Goal: Task Accomplishment & Management: Complete application form

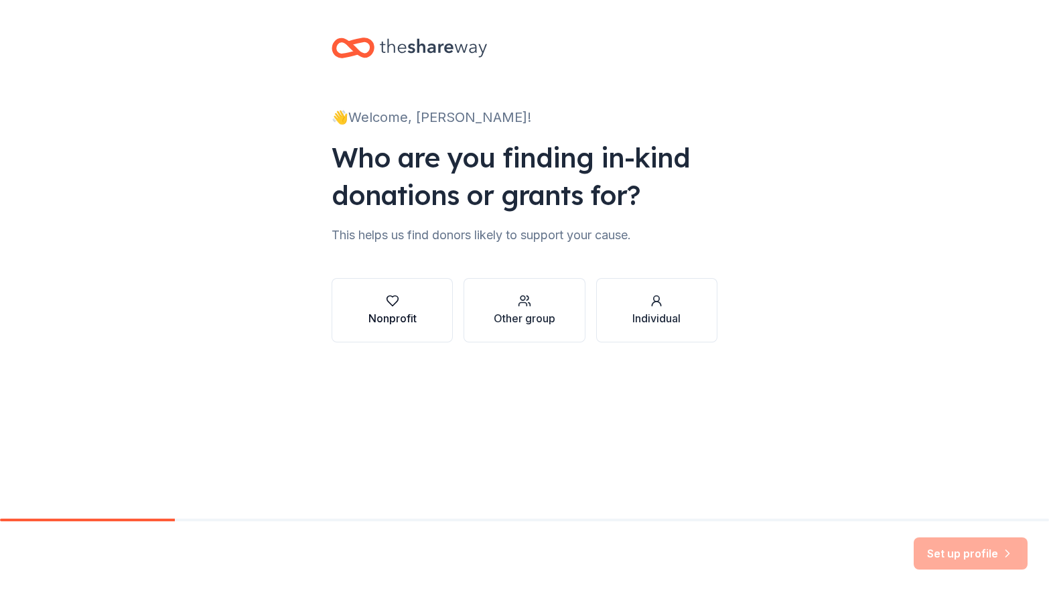
click at [399, 313] on div "Nonprofit" at bounding box center [392, 318] width 48 height 16
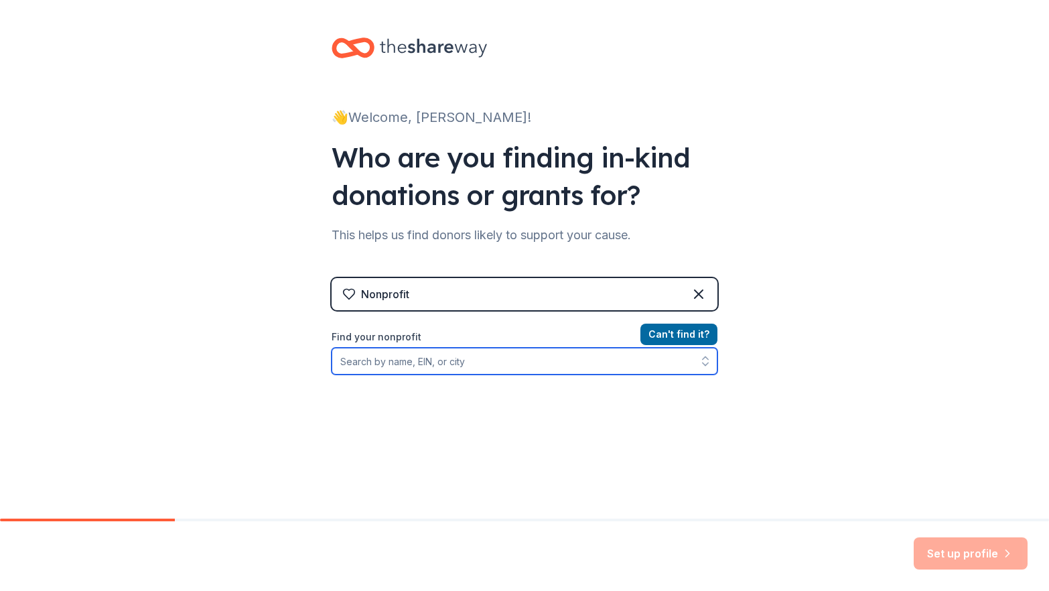
click at [701, 368] on button "button" at bounding box center [705, 361] width 24 height 27
click at [465, 364] on input "Find your nonprofit" at bounding box center [524, 361] width 386 height 27
type input "My [MEDICAL_DATA] Connection"
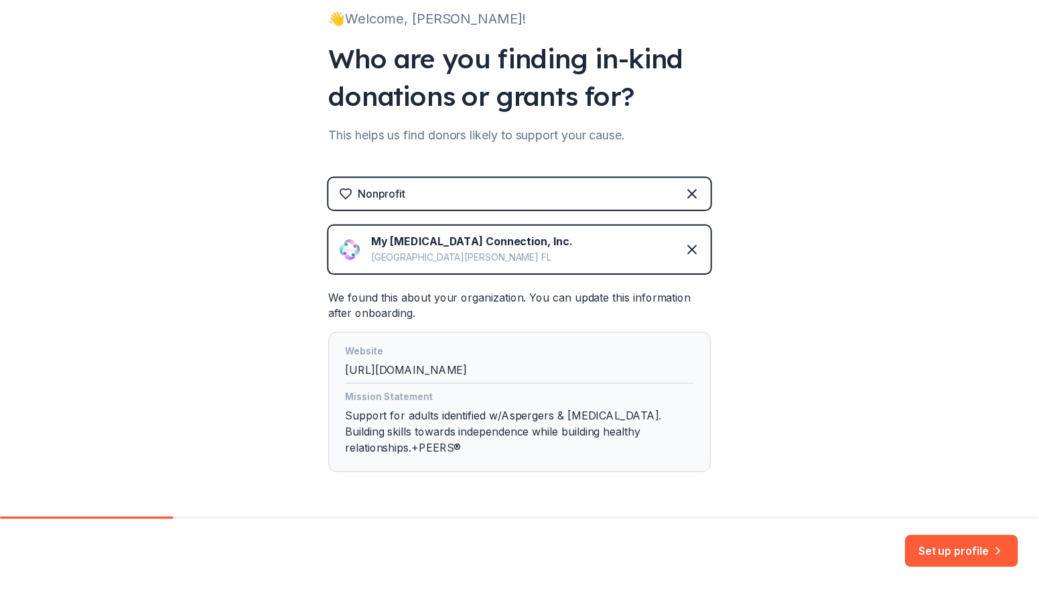
scroll to position [147, 0]
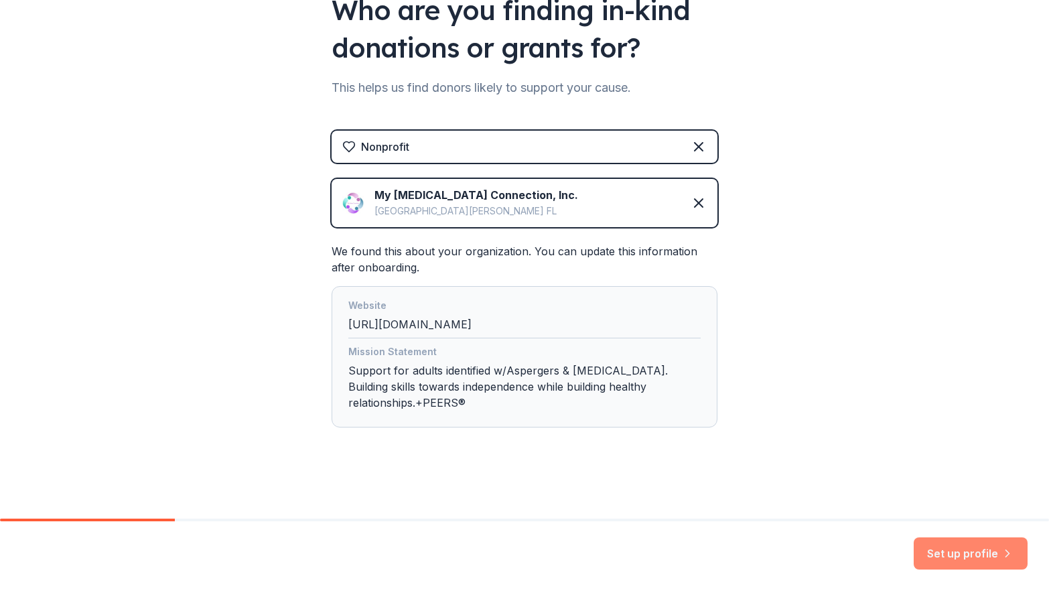
click at [975, 553] on button "Set up profile" at bounding box center [970, 553] width 114 height 32
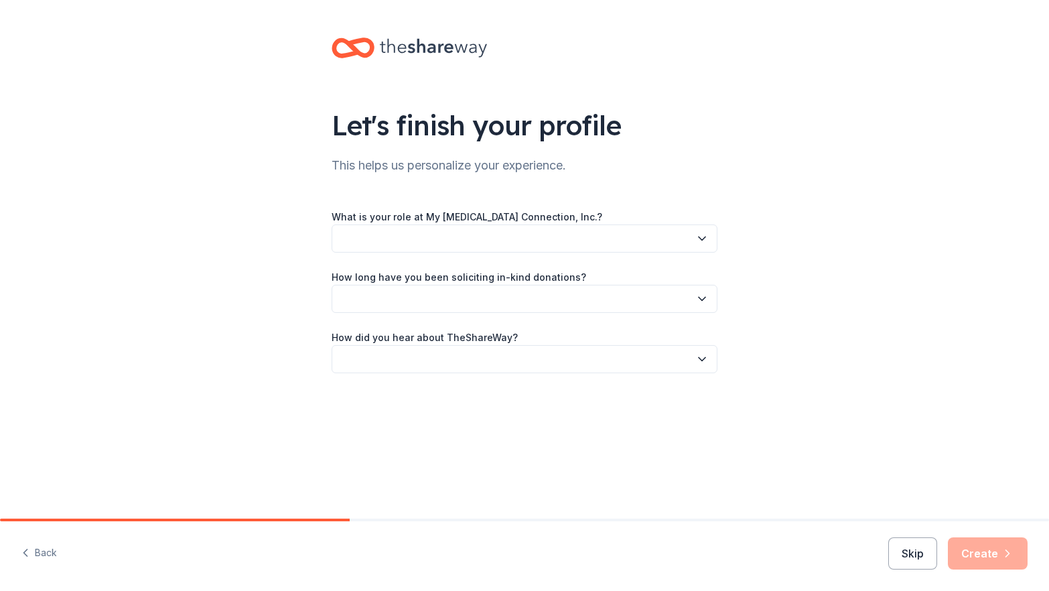
click at [703, 235] on icon "button" at bounding box center [701, 238] width 13 height 13
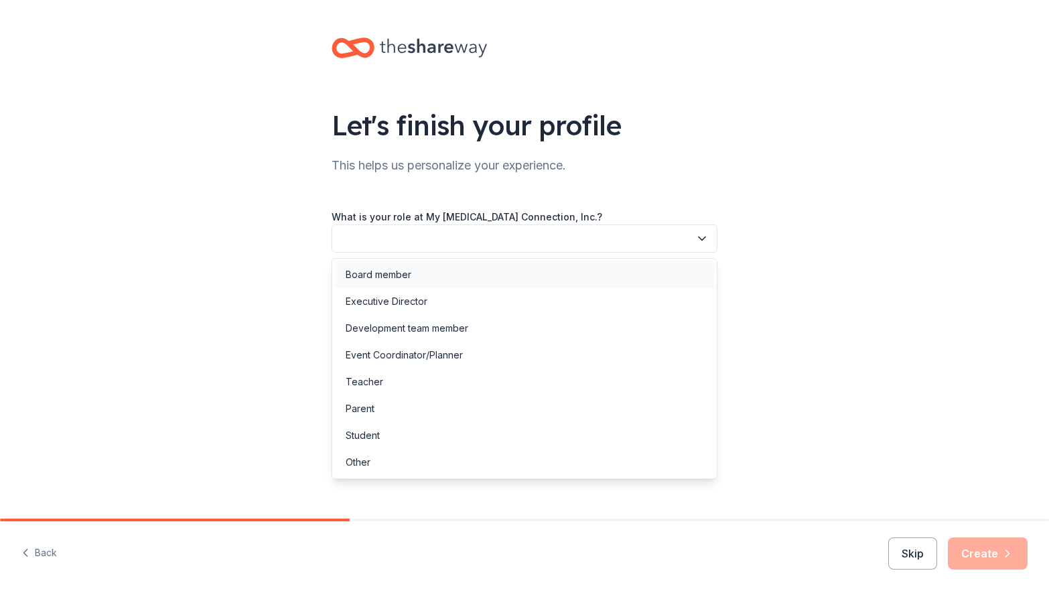
click at [386, 272] on div "Board member" at bounding box center [379, 275] width 66 height 16
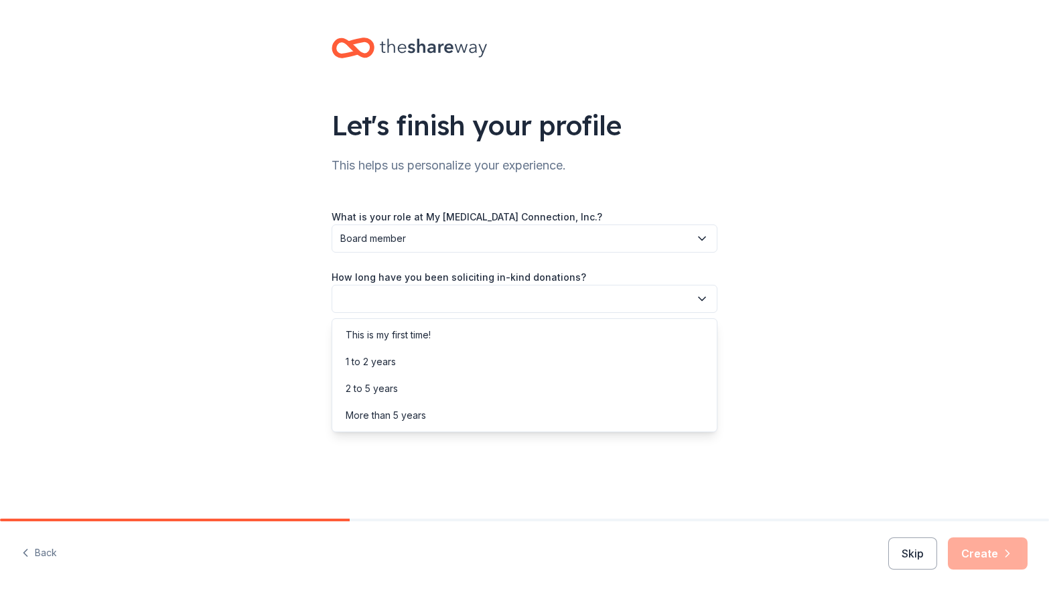
click at [702, 301] on icon "button" at bounding box center [701, 298] width 13 height 13
click at [412, 334] on div "This is my first time!" at bounding box center [388, 335] width 85 height 16
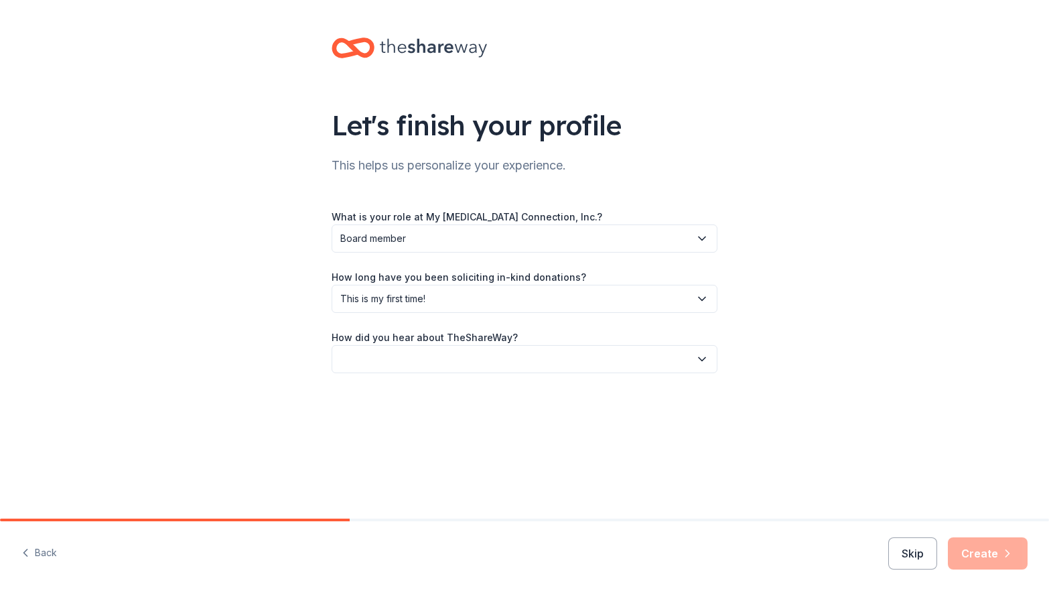
click at [697, 357] on icon "button" at bounding box center [701, 358] width 13 height 13
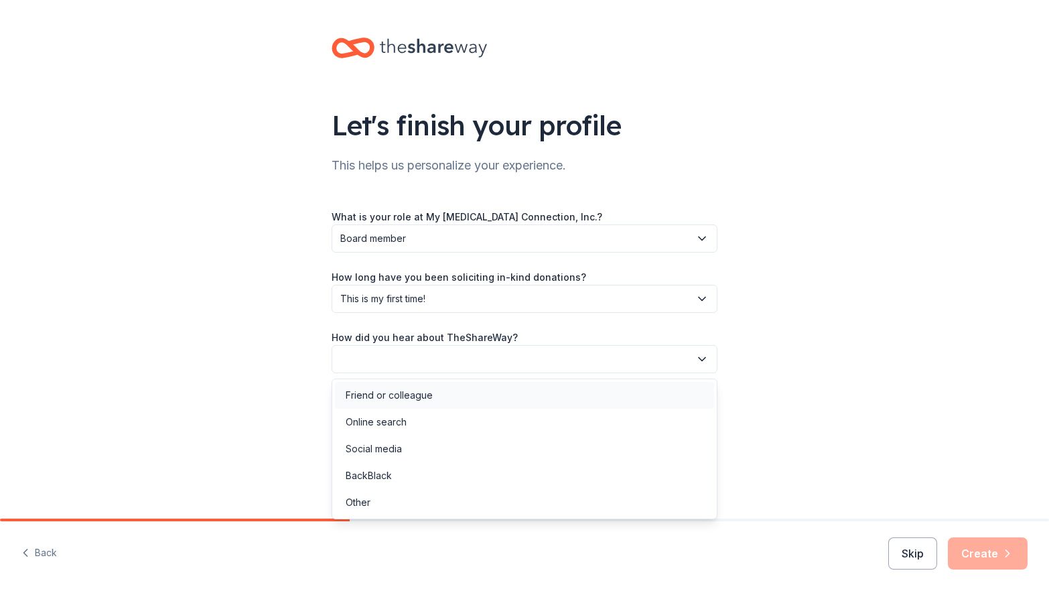
click at [425, 395] on div "Friend or colleague" at bounding box center [389, 395] width 87 height 16
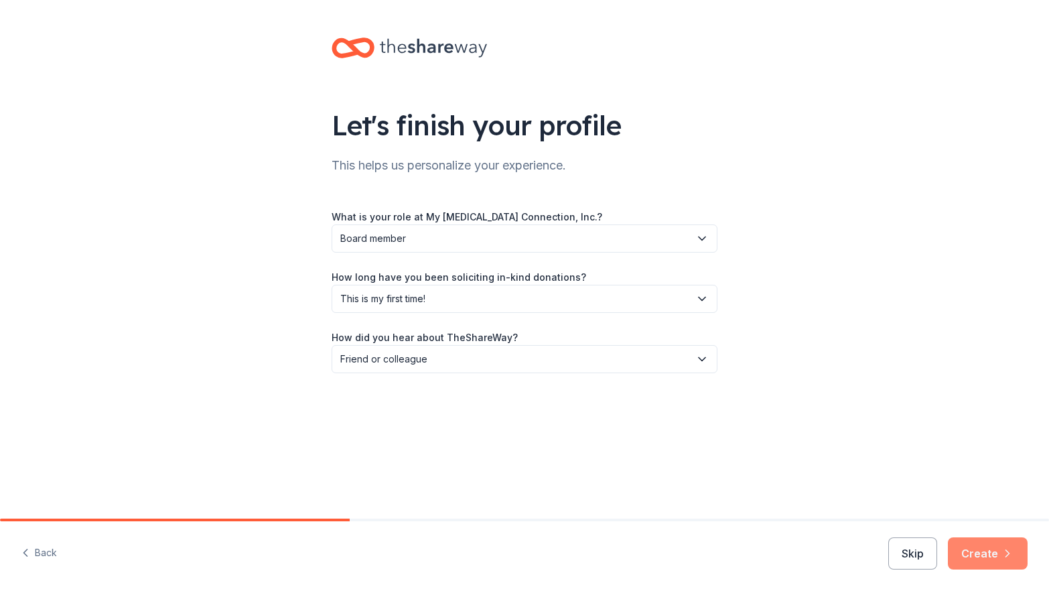
click at [996, 550] on button "Create" at bounding box center [987, 553] width 80 height 32
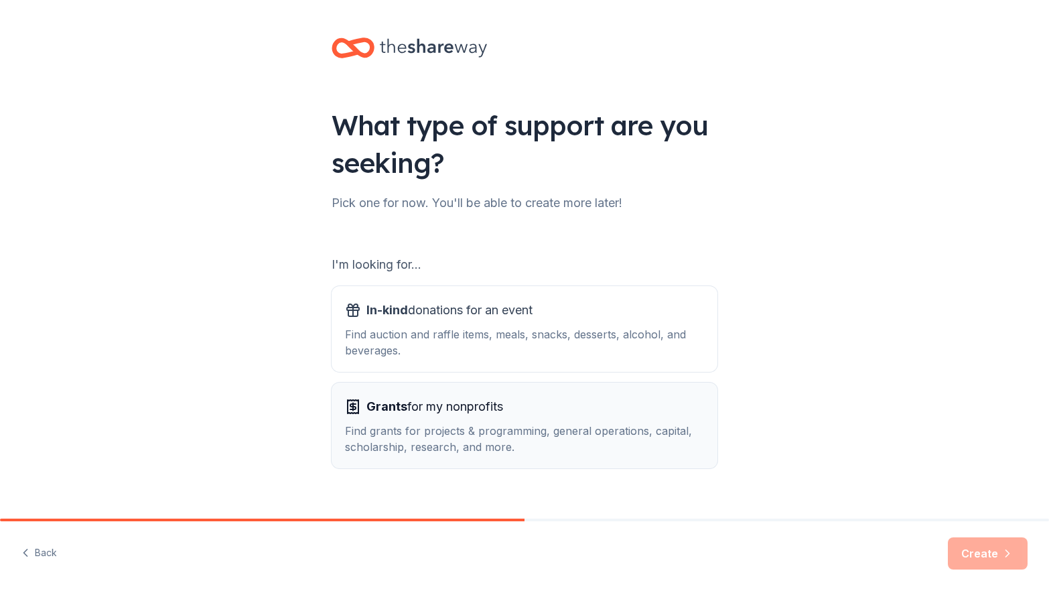
click at [556, 424] on div "Find grants for projects & programming, general operations, capital, scholarshi…" at bounding box center [524, 439] width 359 height 32
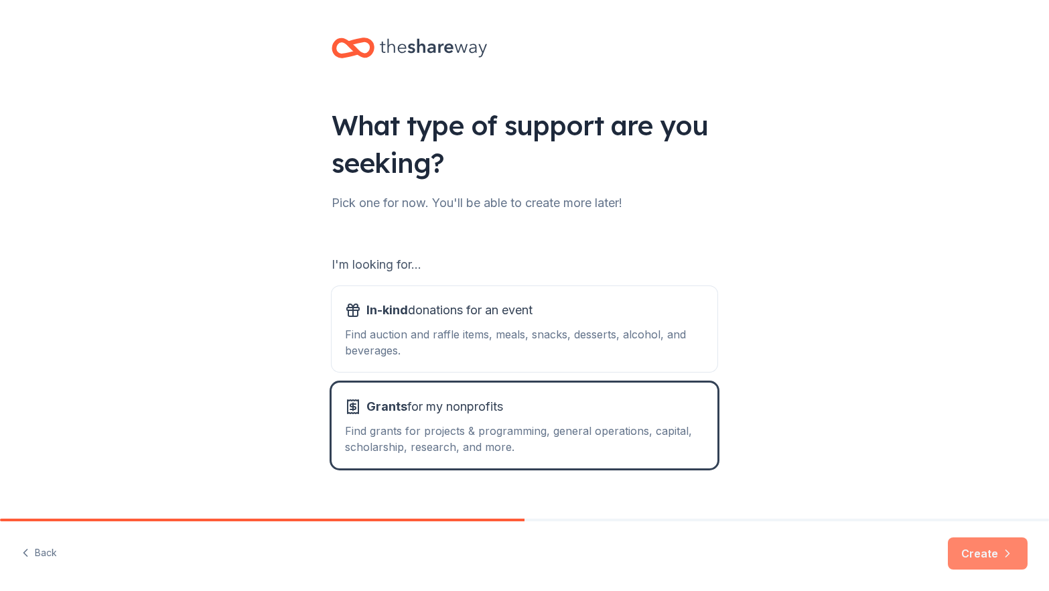
click at [1001, 556] on icon "button" at bounding box center [1006, 552] width 13 height 13
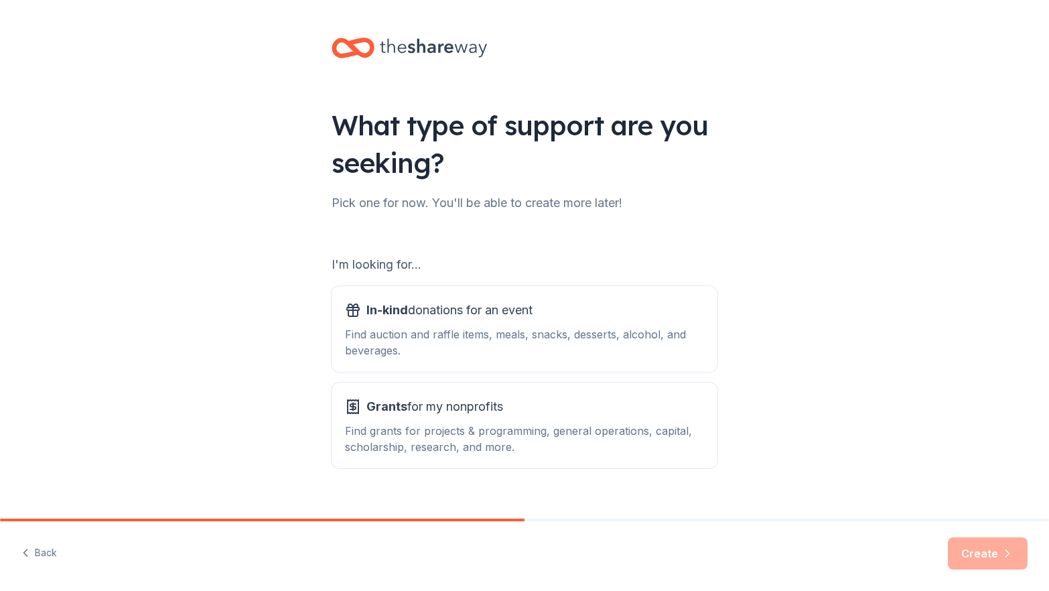
click at [350, 50] on icon at bounding box center [359, 47] width 23 height 15
click at [434, 315] on span "In-kind donations for an event" at bounding box center [449, 309] width 166 height 21
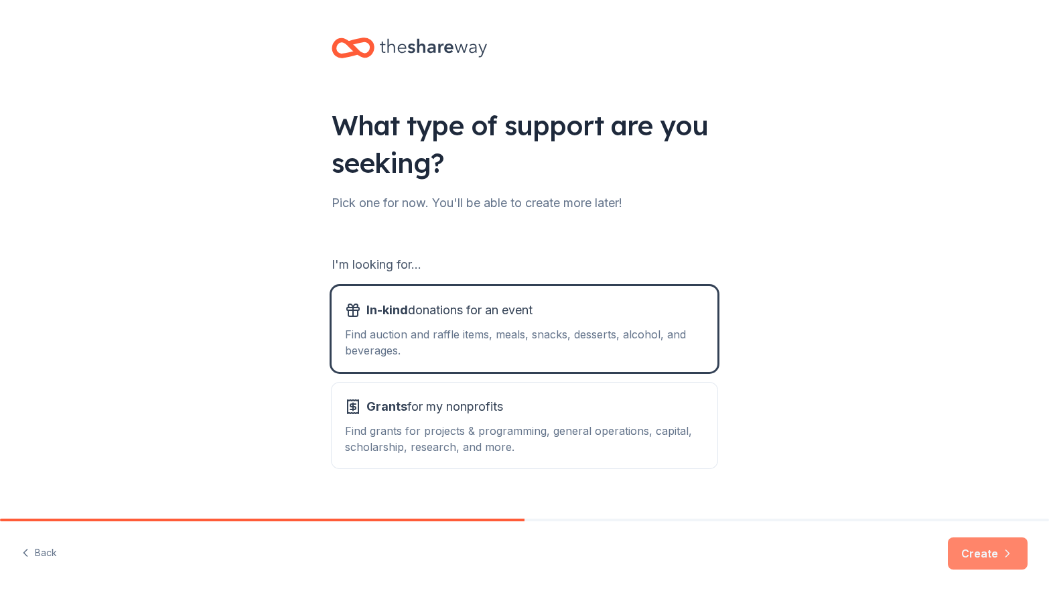
click at [977, 543] on button "Create" at bounding box center [987, 553] width 80 height 32
